Goal: Task Accomplishment & Management: Use online tool/utility

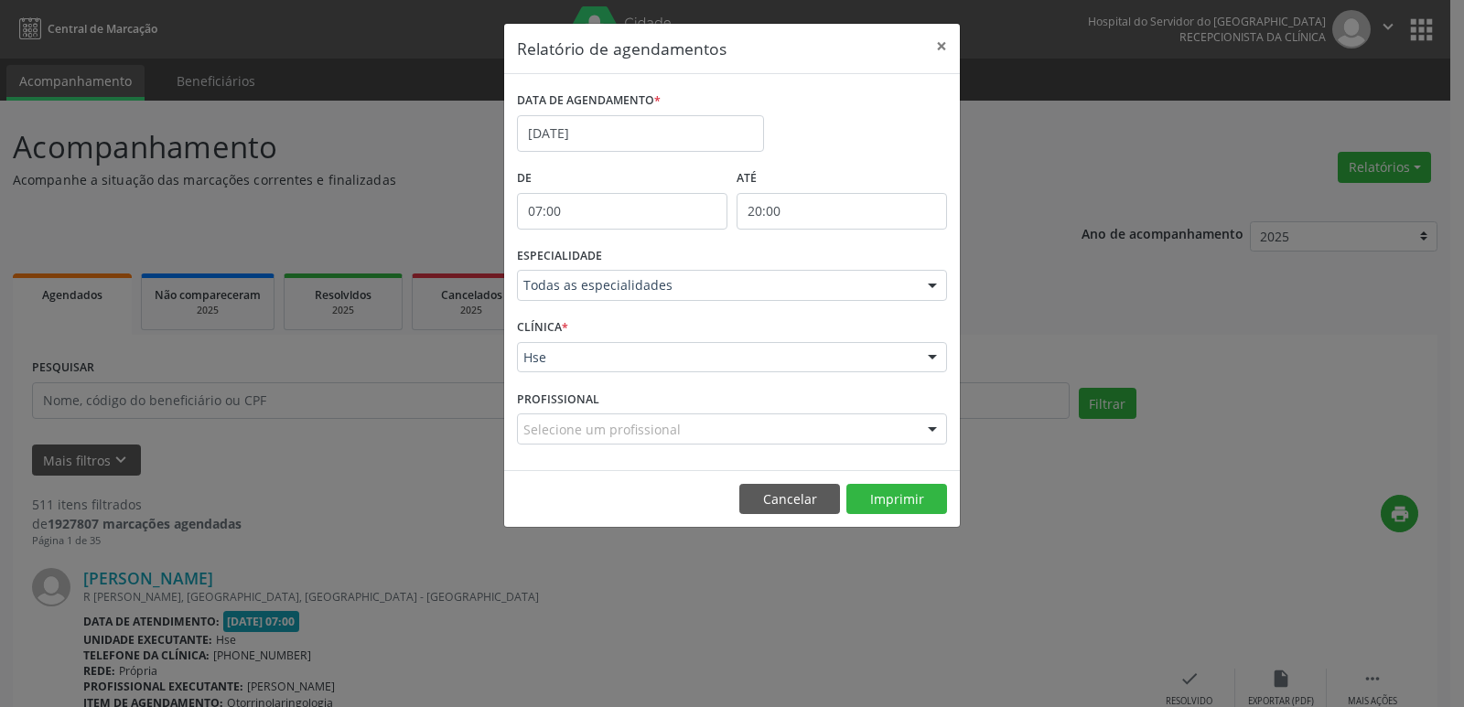
click at [907, 496] on button "Imprimir" at bounding box center [896, 499] width 101 height 31
click at [940, 42] on button "×" at bounding box center [941, 46] width 37 height 45
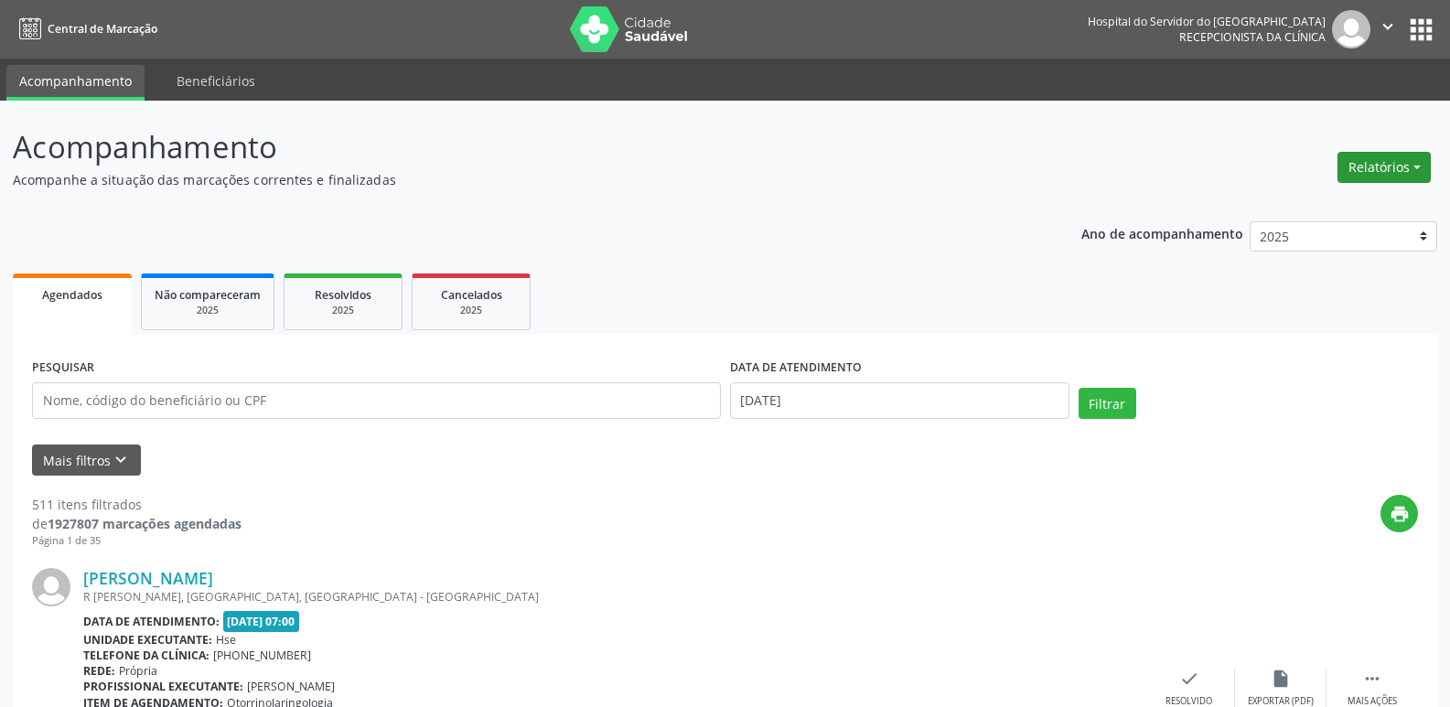
click at [1384, 164] on button "Relatórios" at bounding box center [1383, 167] width 93 height 31
click at [1328, 205] on link "Agendamentos" at bounding box center [1333, 207] width 197 height 26
select select "8"
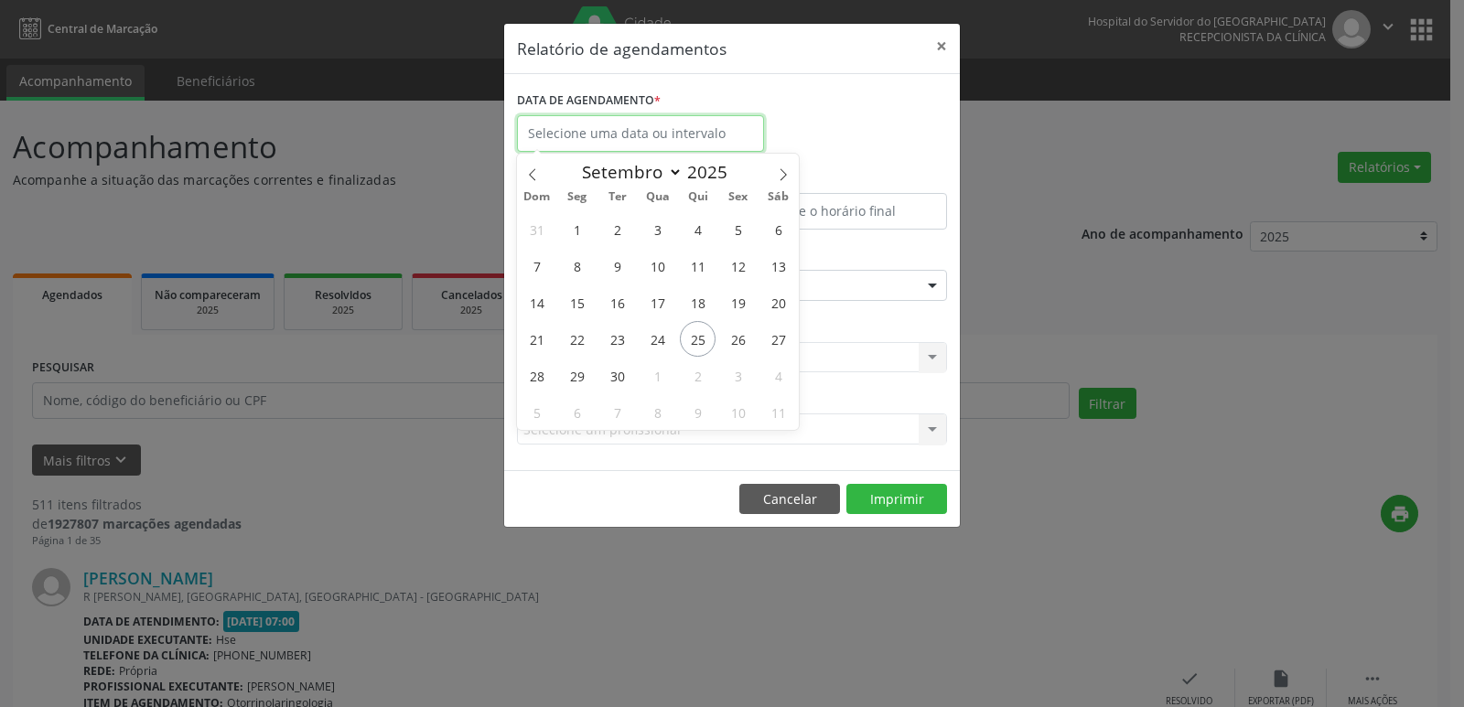
click at [630, 124] on input "text" at bounding box center [640, 133] width 247 height 37
click at [701, 337] on span "25" at bounding box center [698, 339] width 36 height 36
type input "[DATE]"
click at [700, 336] on span "25" at bounding box center [698, 339] width 36 height 36
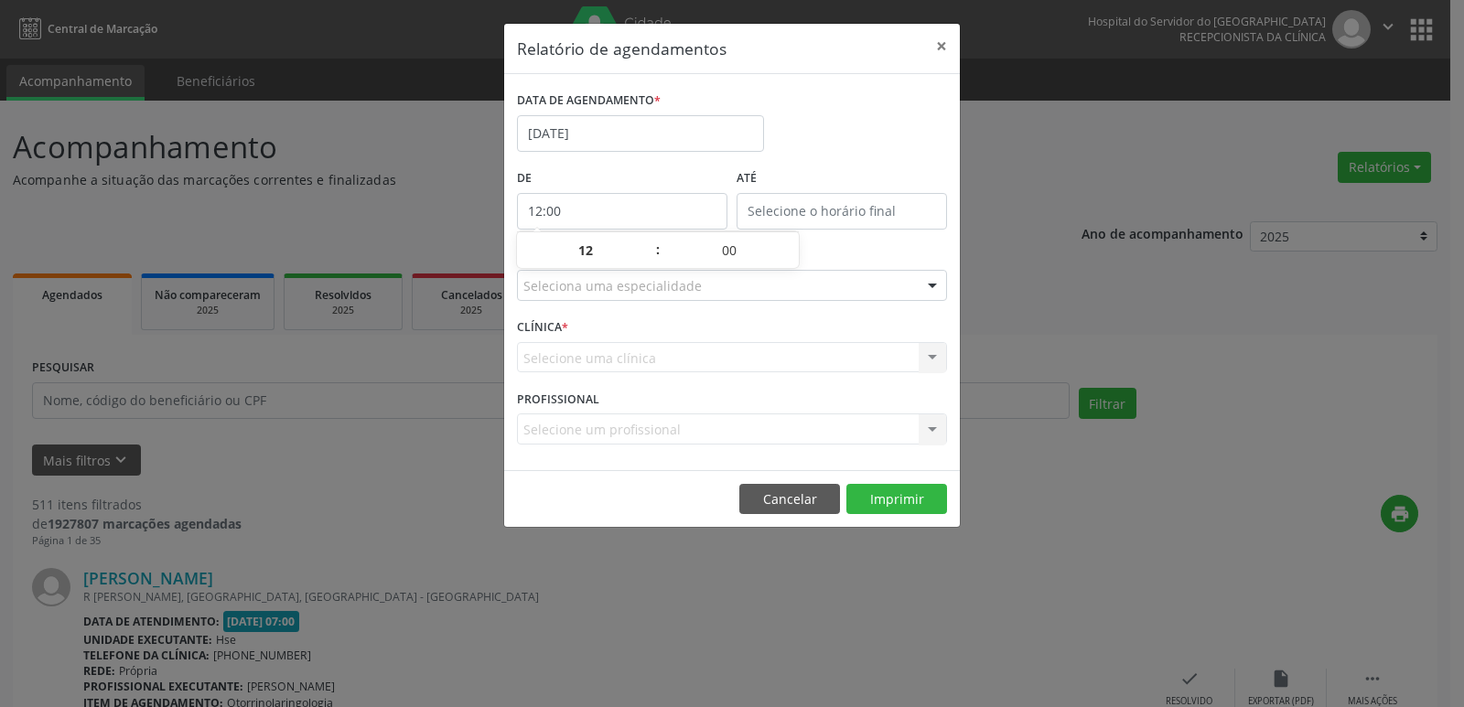
click at [599, 202] on input "12:00" at bounding box center [622, 211] width 210 height 37
click at [649, 261] on span at bounding box center [648, 260] width 13 height 18
type input "11:00"
type input "11"
click at [649, 261] on span at bounding box center [648, 260] width 13 height 18
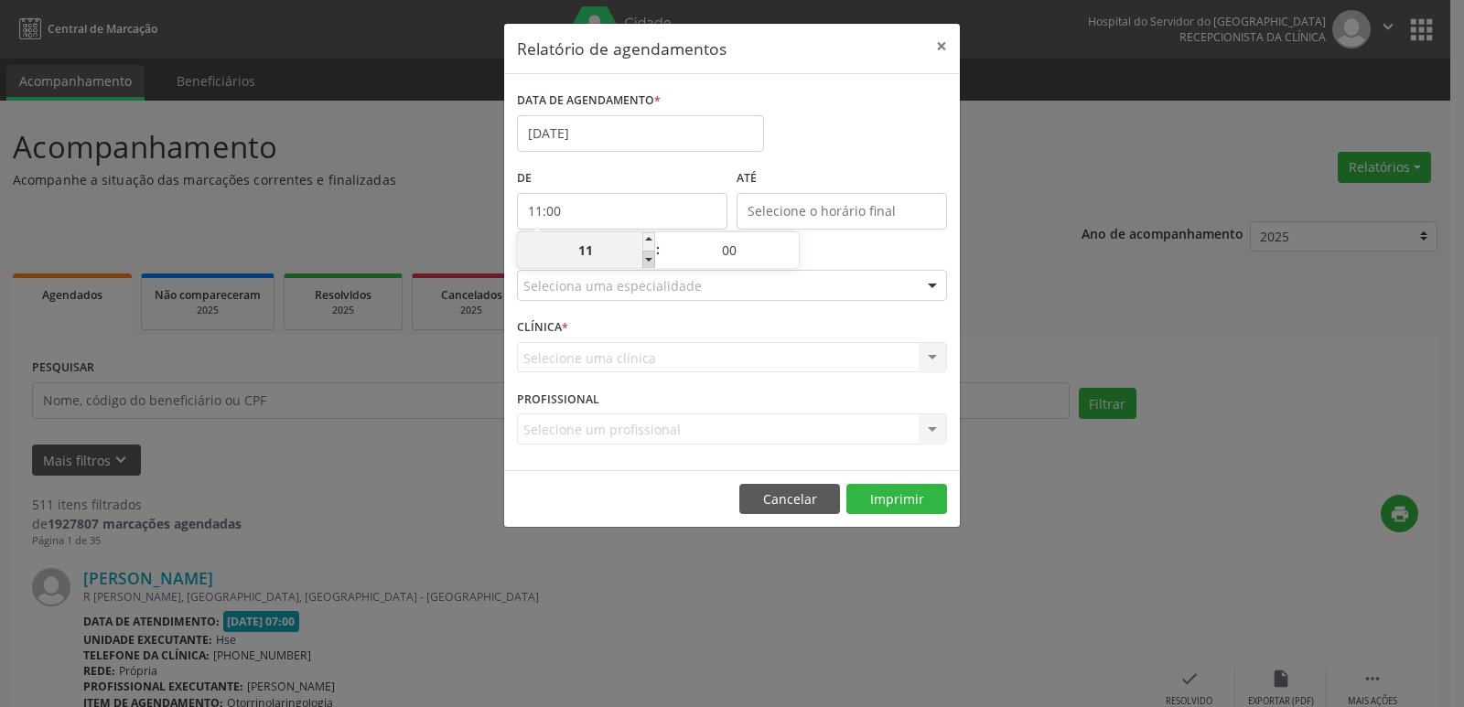
type input "10:00"
type input "10"
click at [649, 261] on span at bounding box center [648, 260] width 13 height 18
type input "09:00"
type input "09"
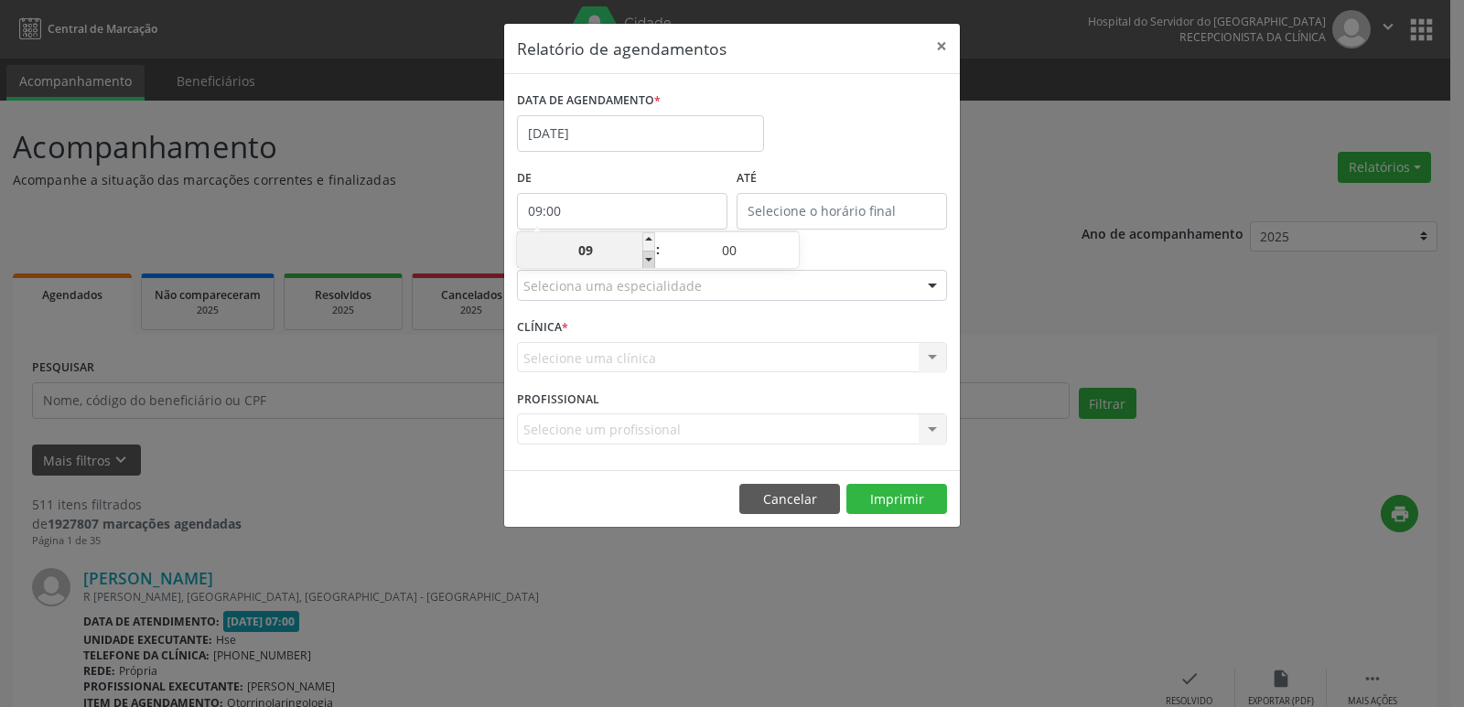
click at [649, 261] on span at bounding box center [648, 260] width 13 height 18
type input "08:00"
type input "08"
click at [649, 261] on span at bounding box center [648, 260] width 13 height 18
type input "07:00"
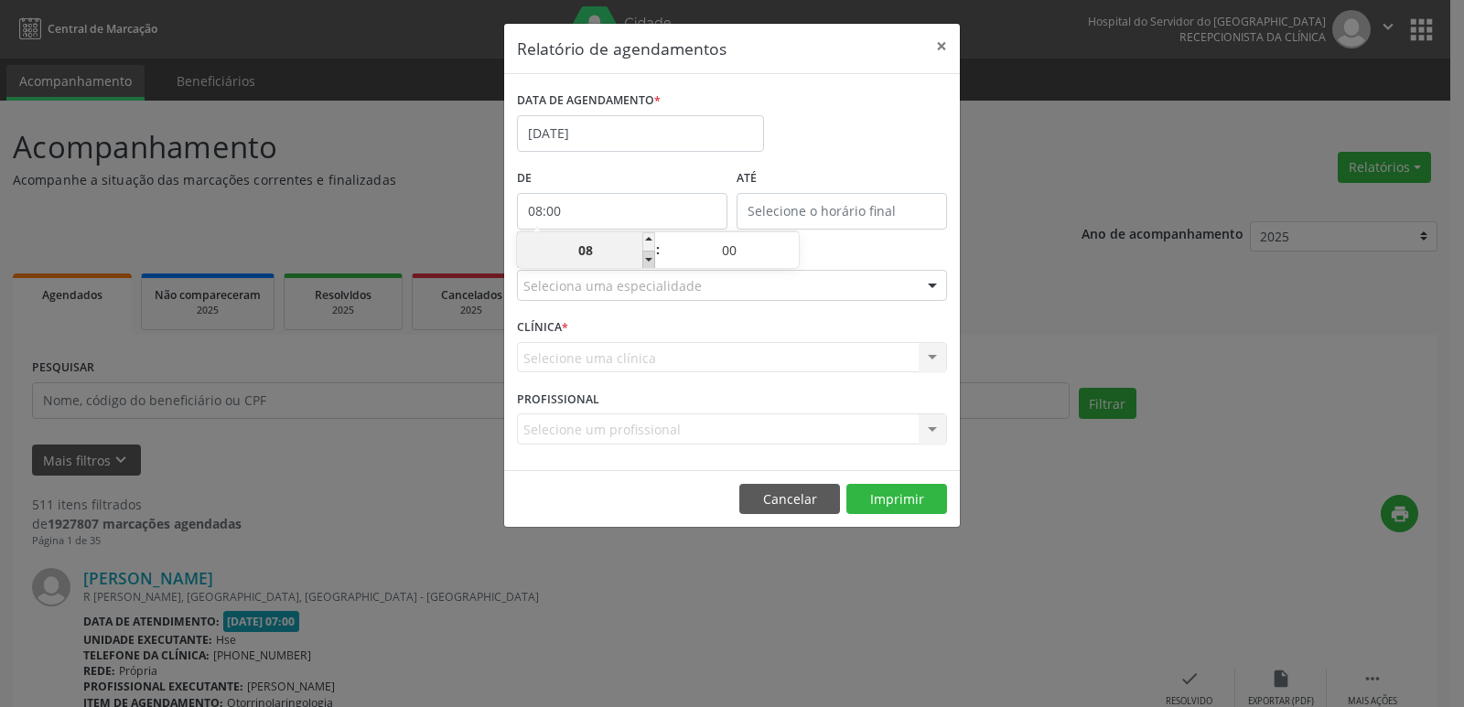
type input "07"
click at [842, 203] on input "12:00" at bounding box center [841, 211] width 210 height 37
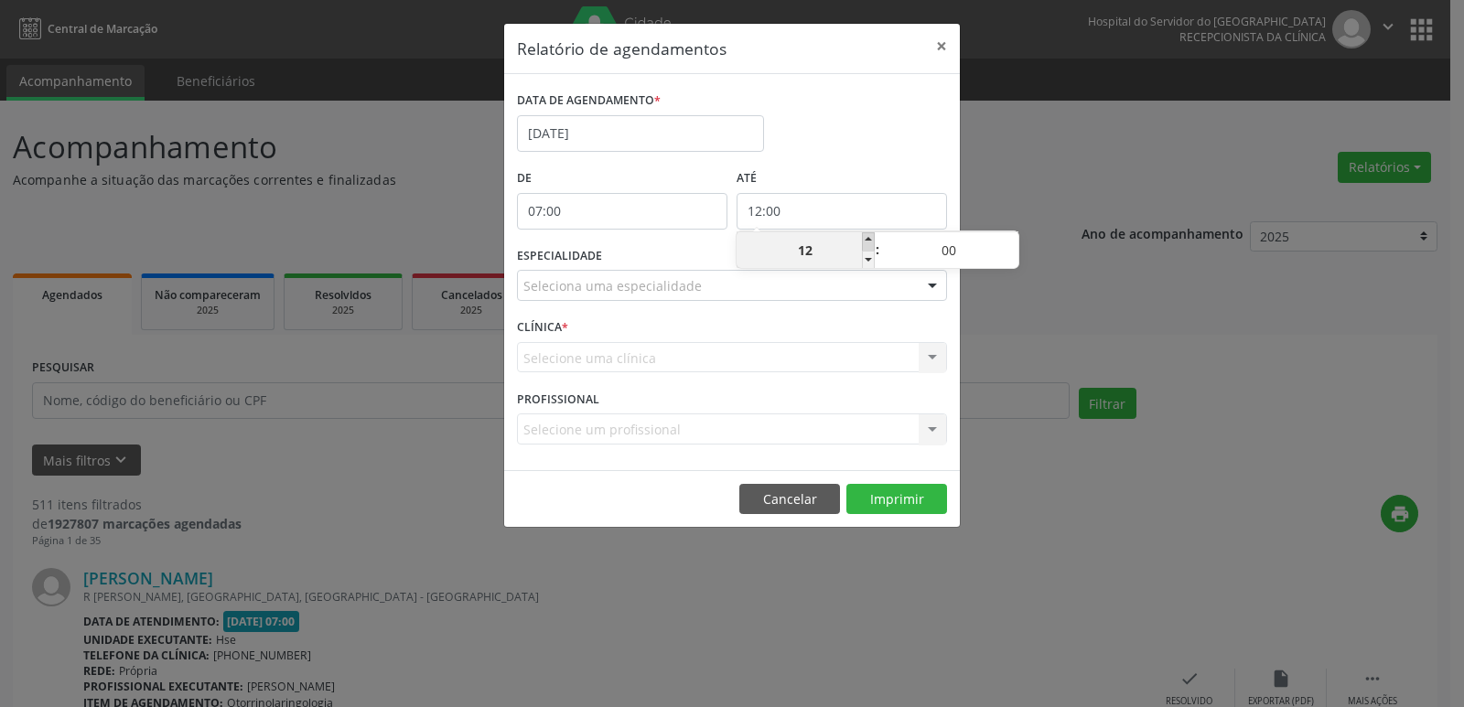
click at [866, 246] on span at bounding box center [868, 241] width 13 height 18
type input "13:00"
type input "13"
click at [866, 246] on span at bounding box center [868, 241] width 13 height 18
type input "14:00"
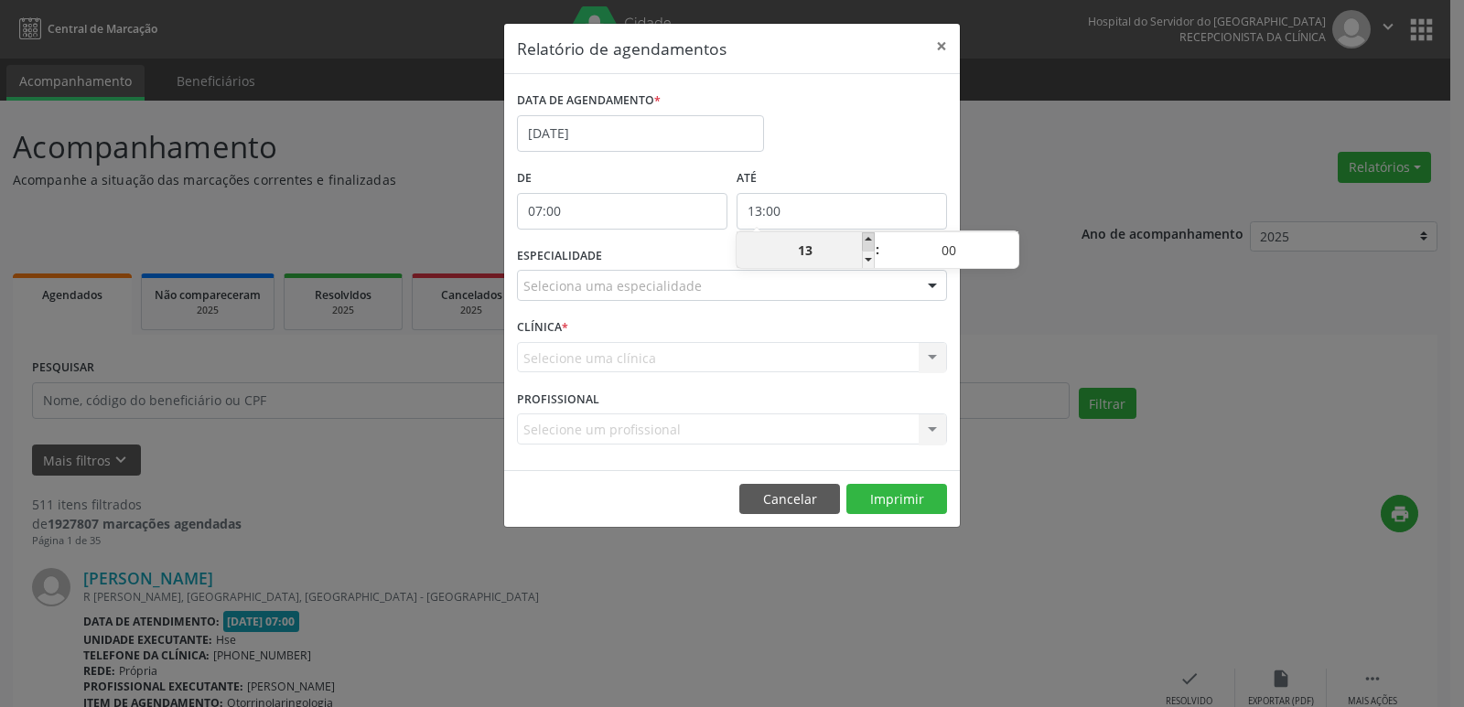
type input "14"
click at [866, 246] on span at bounding box center [868, 241] width 13 height 18
type input "15:00"
type input "15"
click at [866, 246] on span at bounding box center [868, 241] width 13 height 18
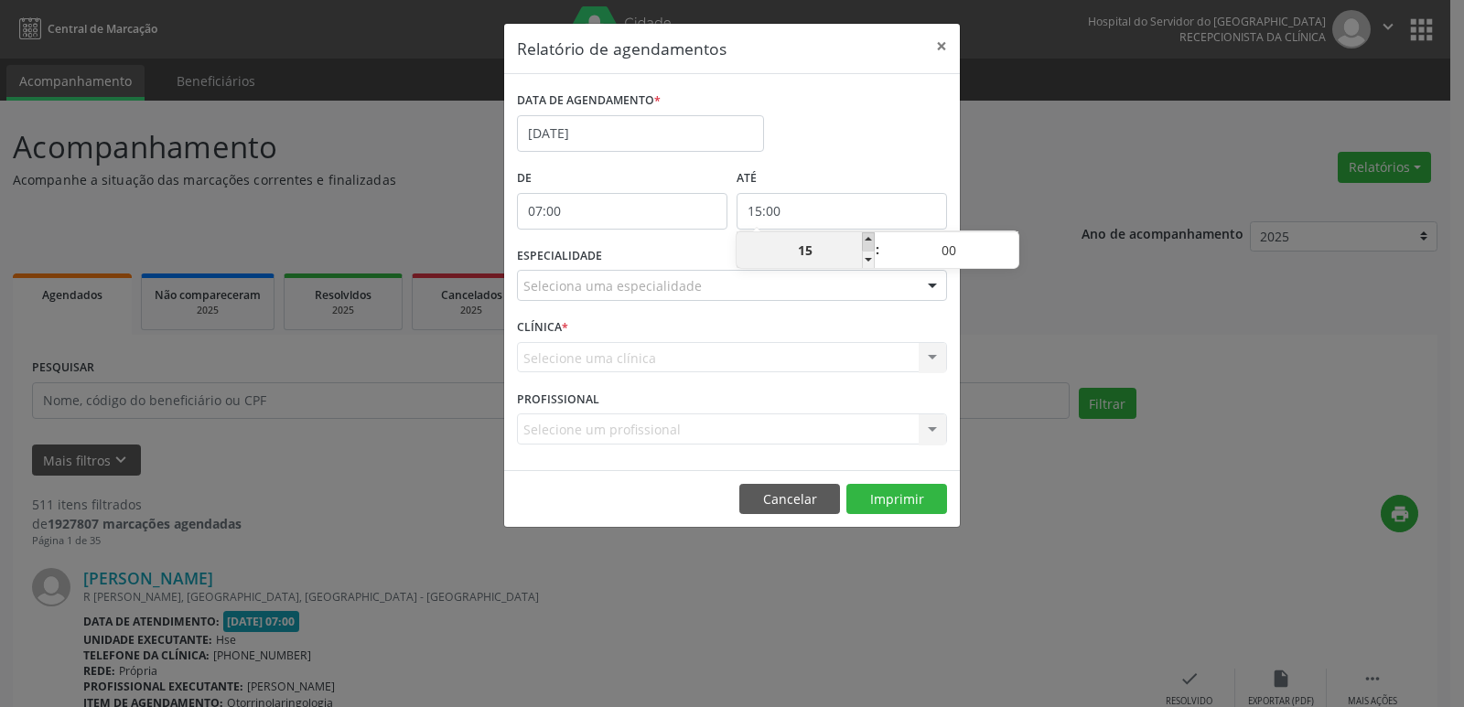
type input "16:00"
type input "16"
click at [866, 246] on span at bounding box center [868, 241] width 13 height 18
type input "17:00"
type input "17"
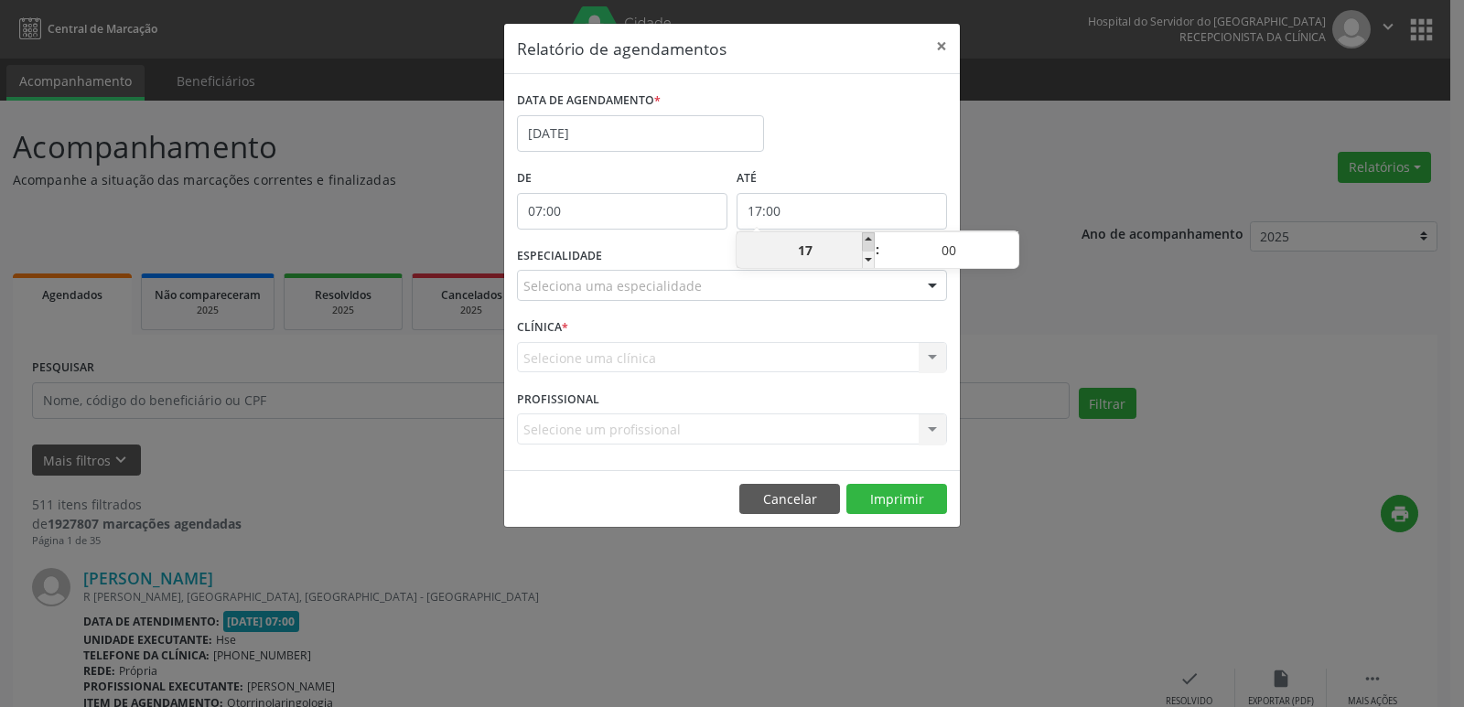
click at [866, 246] on span at bounding box center [868, 241] width 13 height 18
type input "18:00"
type input "18"
click at [866, 246] on span at bounding box center [868, 241] width 13 height 18
type input "19:00"
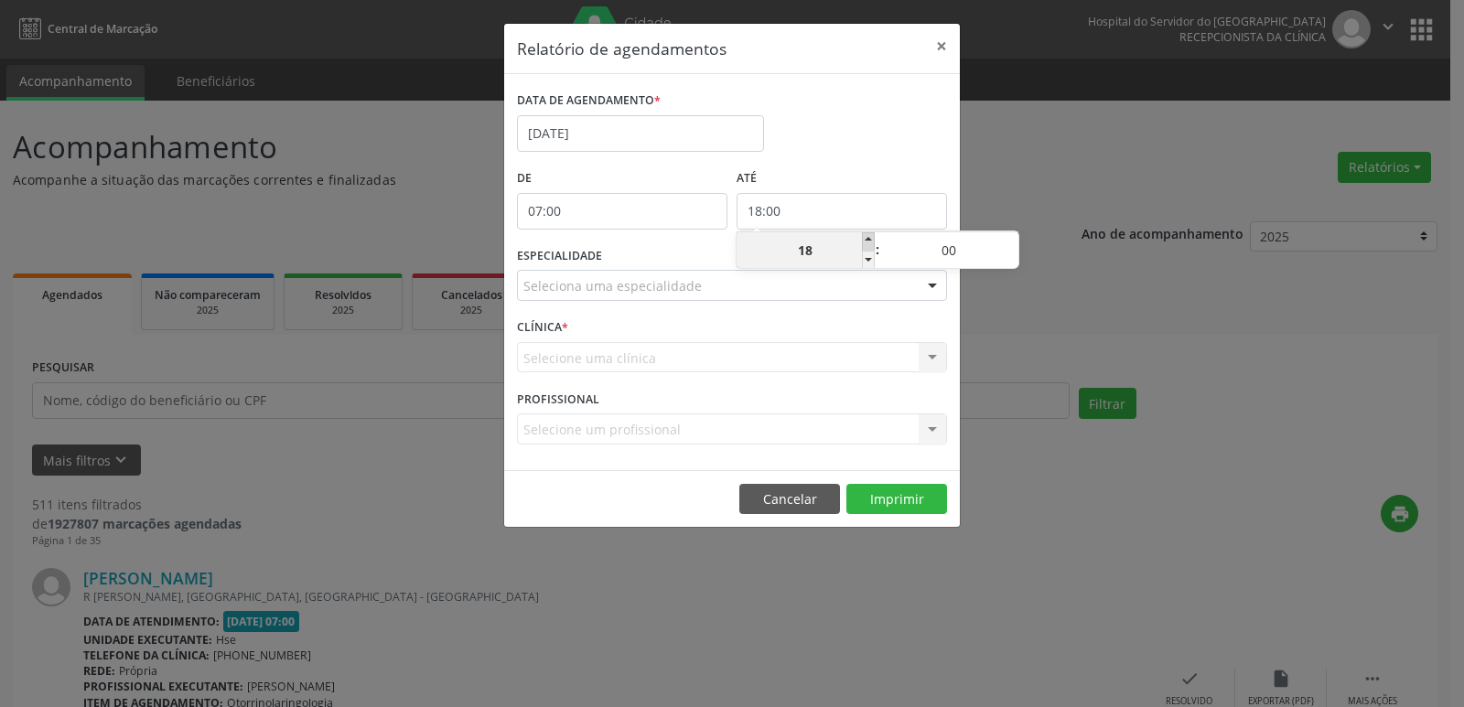
type input "19"
click at [866, 246] on span at bounding box center [868, 241] width 13 height 18
type input "20:00"
type input "20"
click at [866, 246] on span at bounding box center [868, 241] width 13 height 18
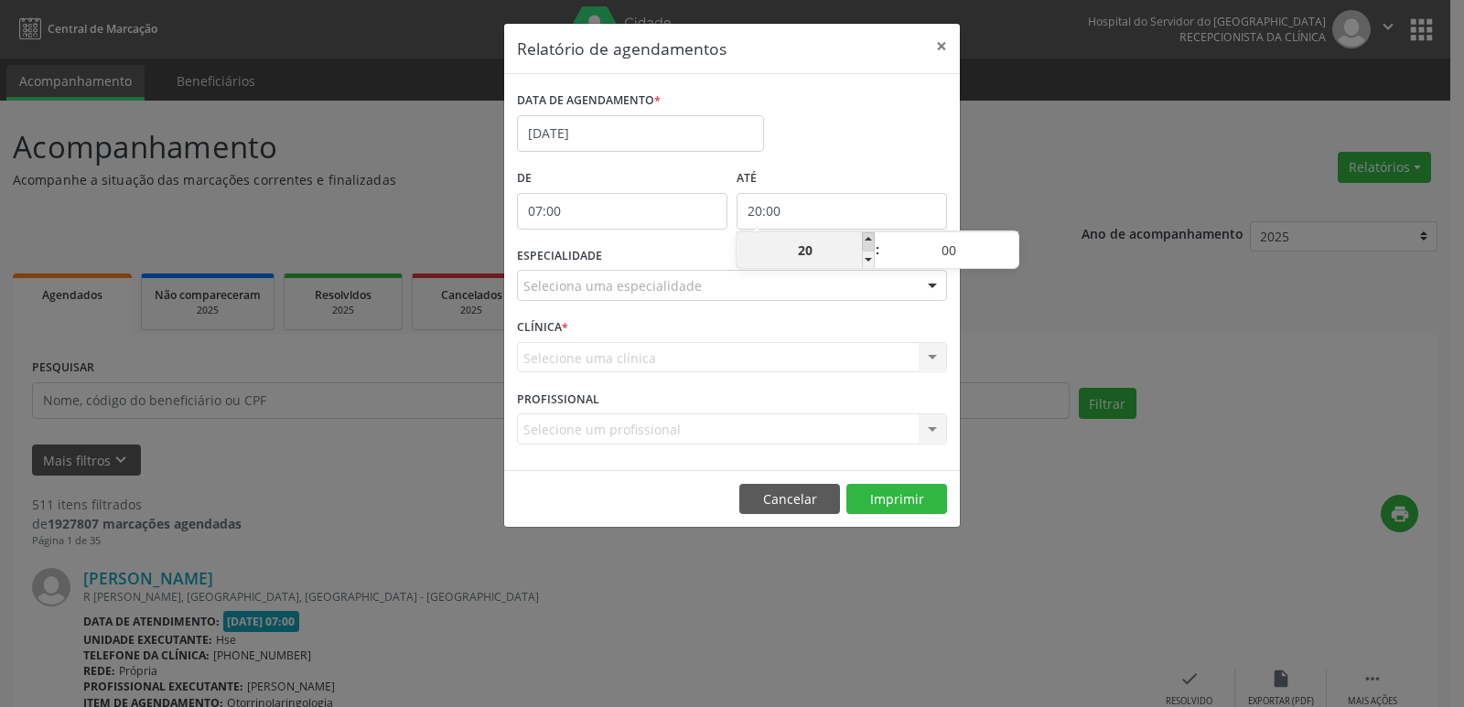
type input "21:00"
type input "21"
click at [866, 246] on span at bounding box center [868, 241] width 13 height 18
type input "22:00"
type input "22"
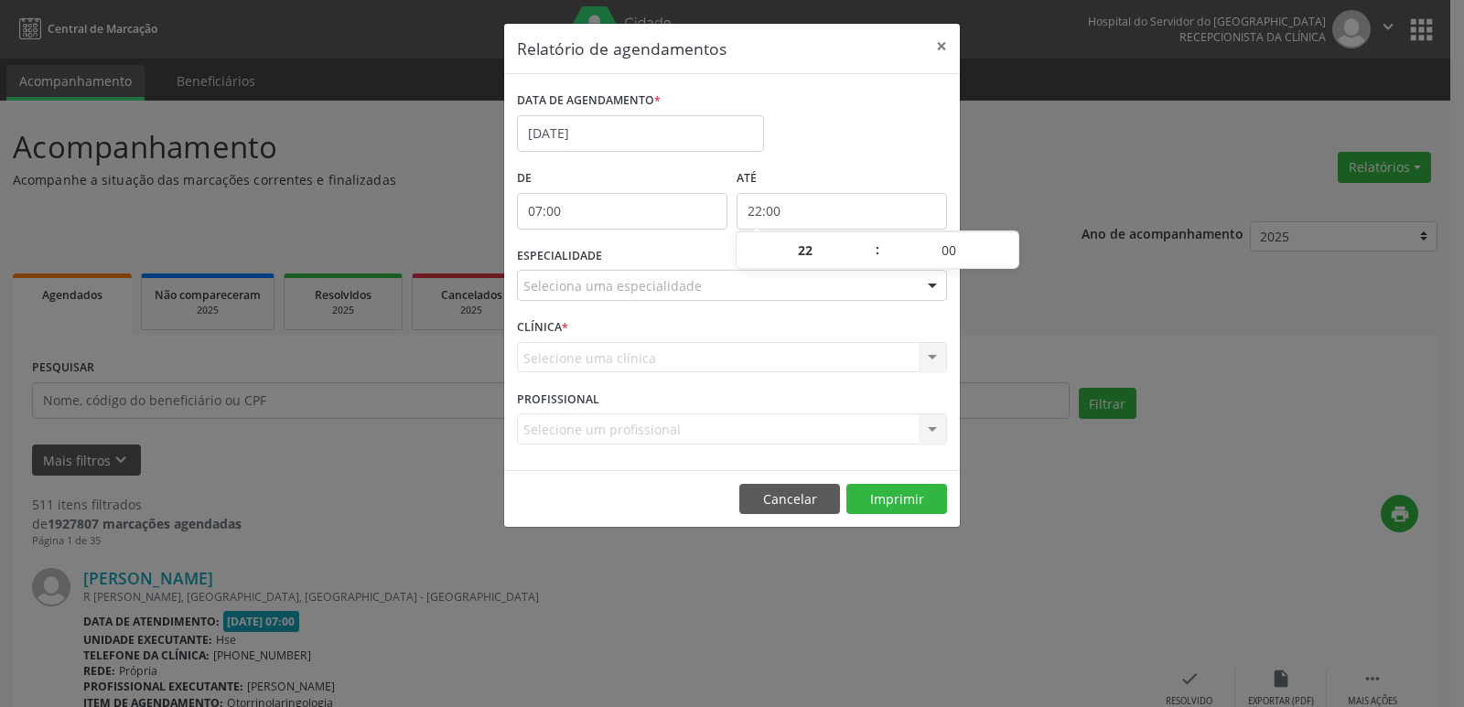
click at [928, 285] on div at bounding box center [931, 286] width 27 height 31
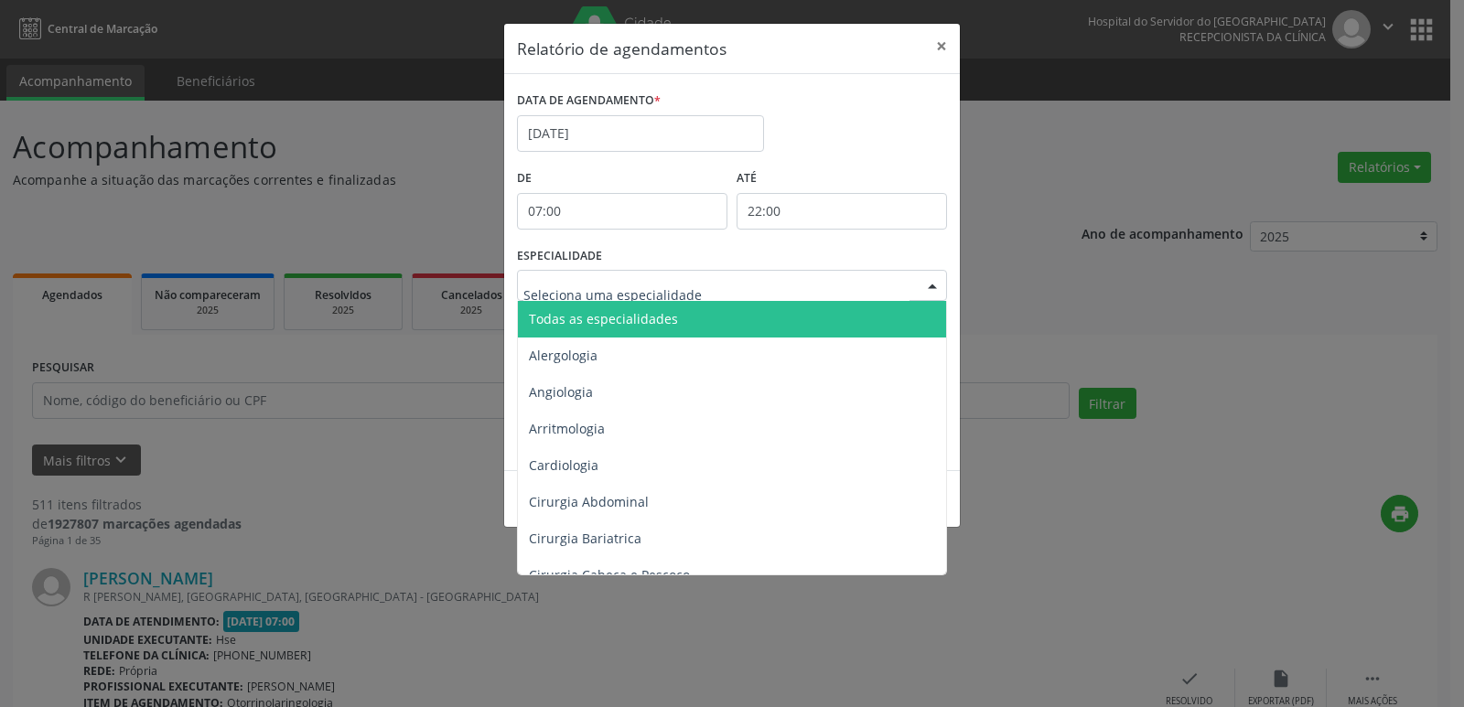
click at [896, 317] on span "Todas as especialidades" at bounding box center [733, 319] width 431 height 37
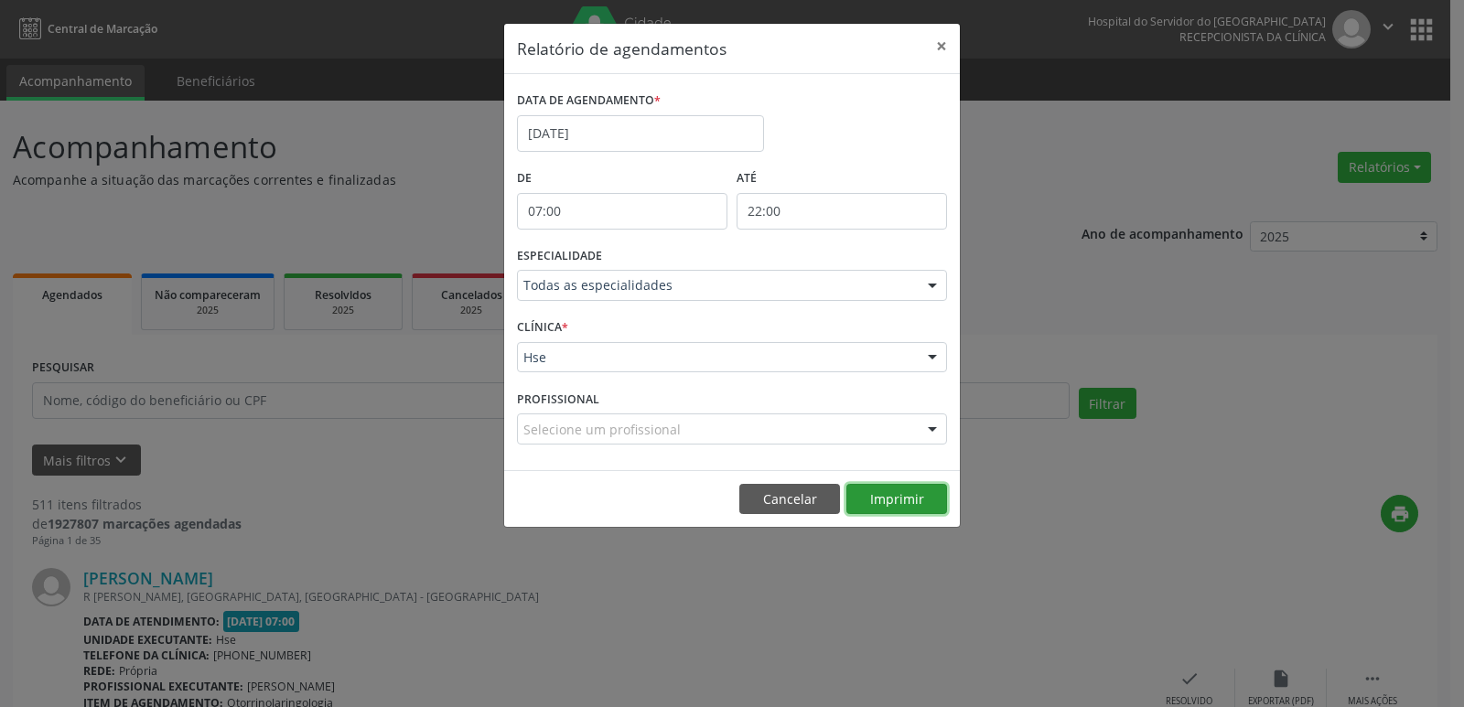
click at [910, 504] on button "Imprimir" at bounding box center [896, 499] width 101 height 31
click at [944, 46] on button "×" at bounding box center [941, 46] width 37 height 45
